Goal: Task Accomplishment & Management: Manage account settings

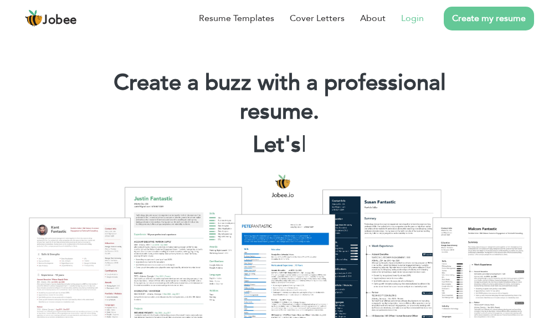
click at [408, 22] on link "Login" at bounding box center [412, 18] width 23 height 13
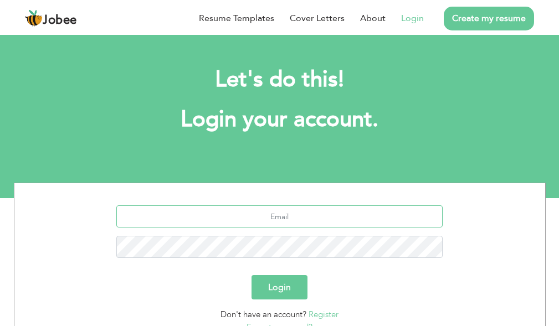
click at [328, 218] on input "text" at bounding box center [279, 216] width 326 height 22
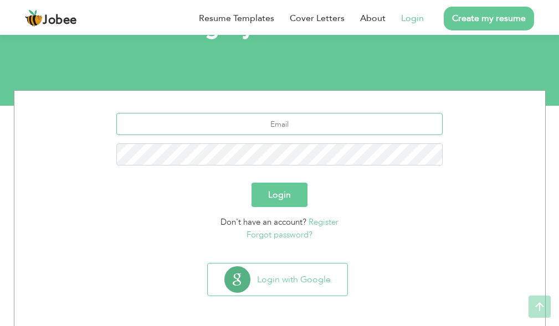
scroll to position [94, 0]
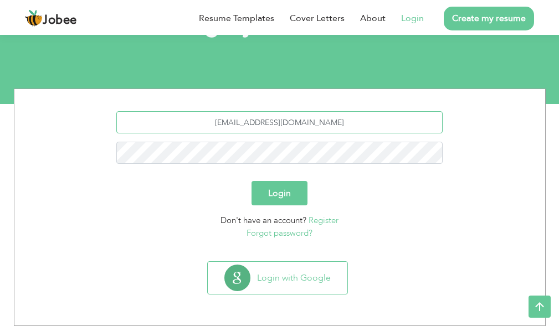
type input "hassan-118@live.co.uk"
click at [280, 190] on button "Login" at bounding box center [279, 193] width 56 height 24
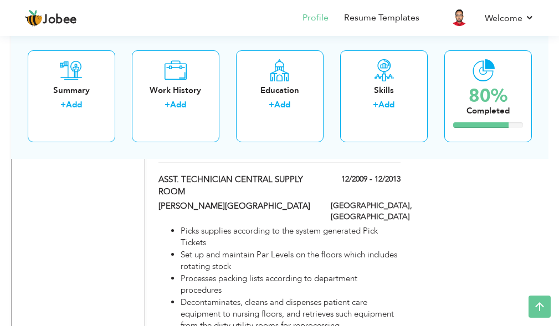
scroll to position [1495, 0]
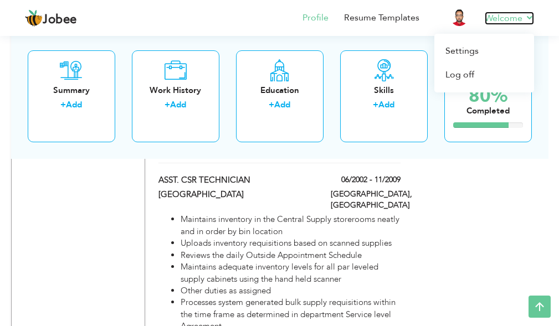
click at [508, 20] on link "Welcome" at bounding box center [508, 18] width 49 height 13
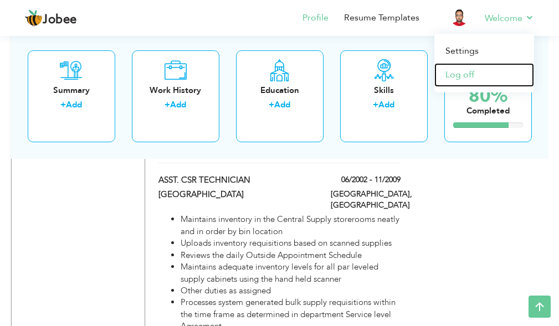
click at [472, 70] on link "Log off" at bounding box center [484, 75] width 100 height 24
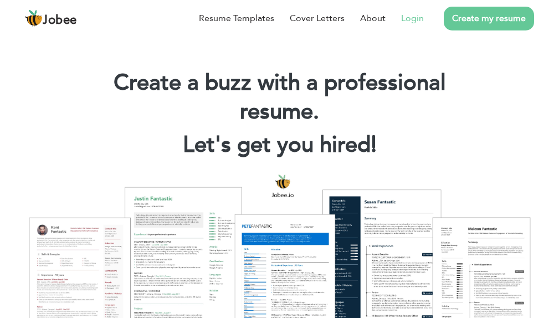
click at [420, 23] on link "Login" at bounding box center [412, 18] width 23 height 13
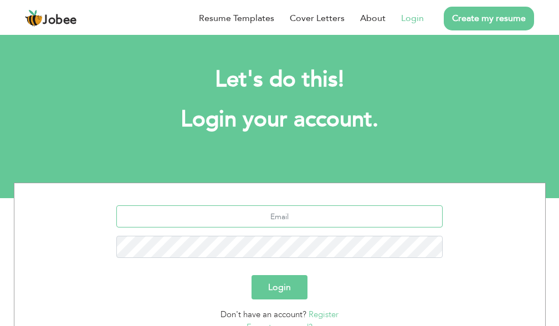
click at [278, 217] on input "text" at bounding box center [279, 216] width 326 height 22
type input "hassannaqvi118@gmail.com"
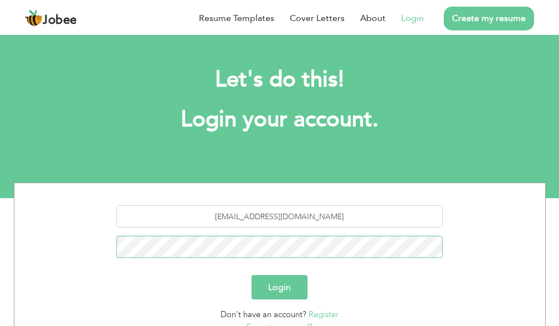
click at [251, 275] on button "Login" at bounding box center [279, 287] width 56 height 24
